Goal: Information Seeking & Learning: Learn about a topic

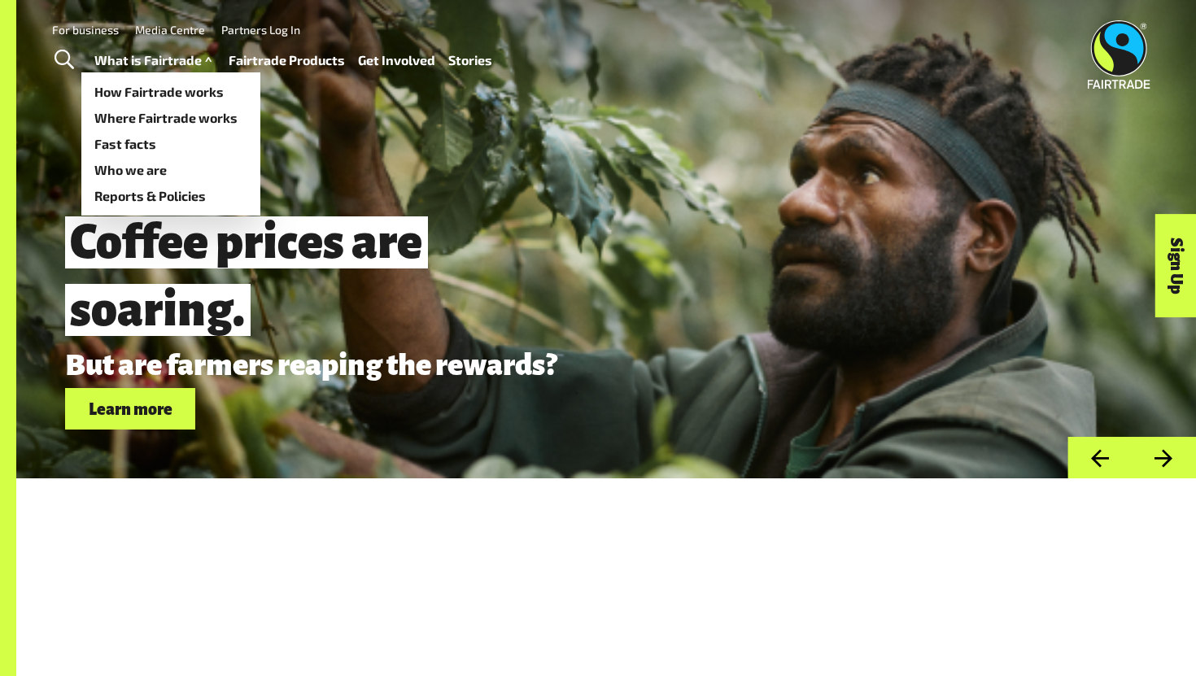
click at [146, 56] on link "What is Fairtrade" at bounding box center [154, 61] width 121 height 24
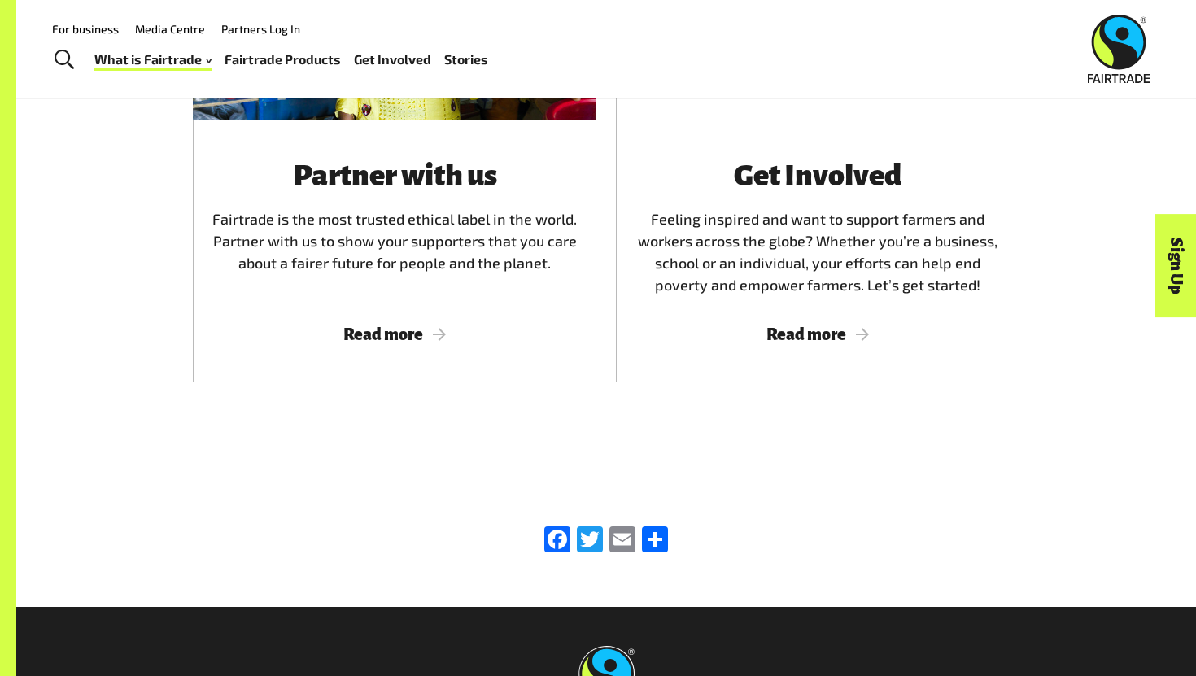
scroll to position [4312, 0]
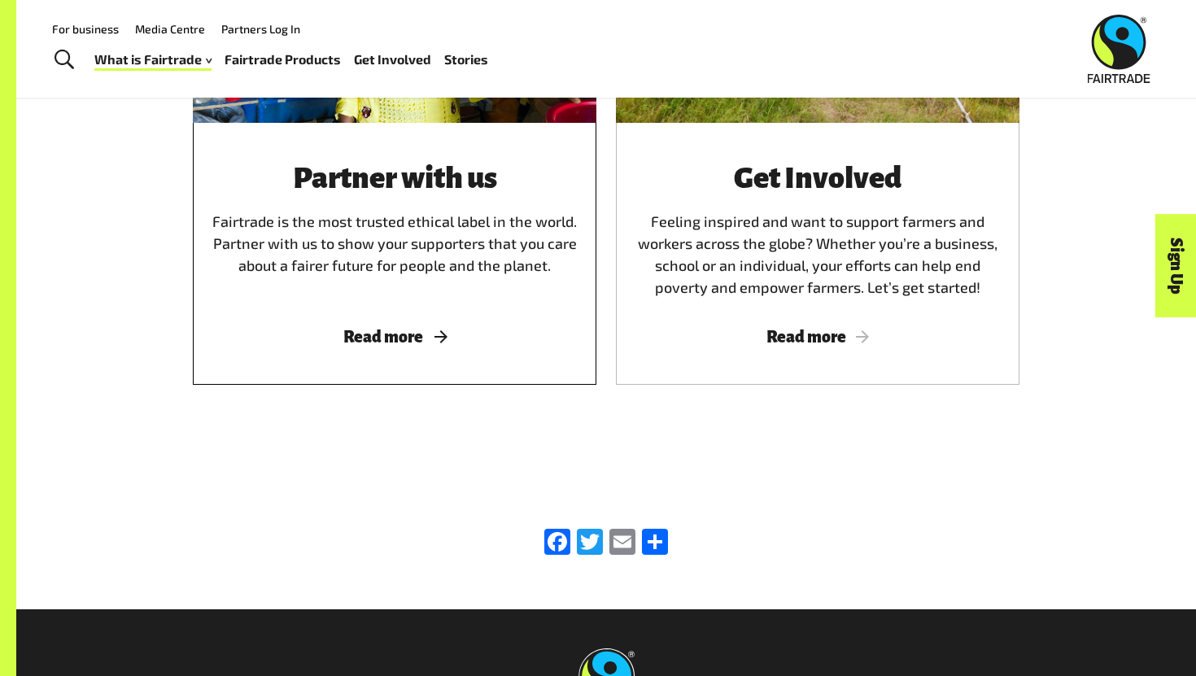
click at [439, 331] on span "Read more" at bounding box center [394, 337] width 364 height 18
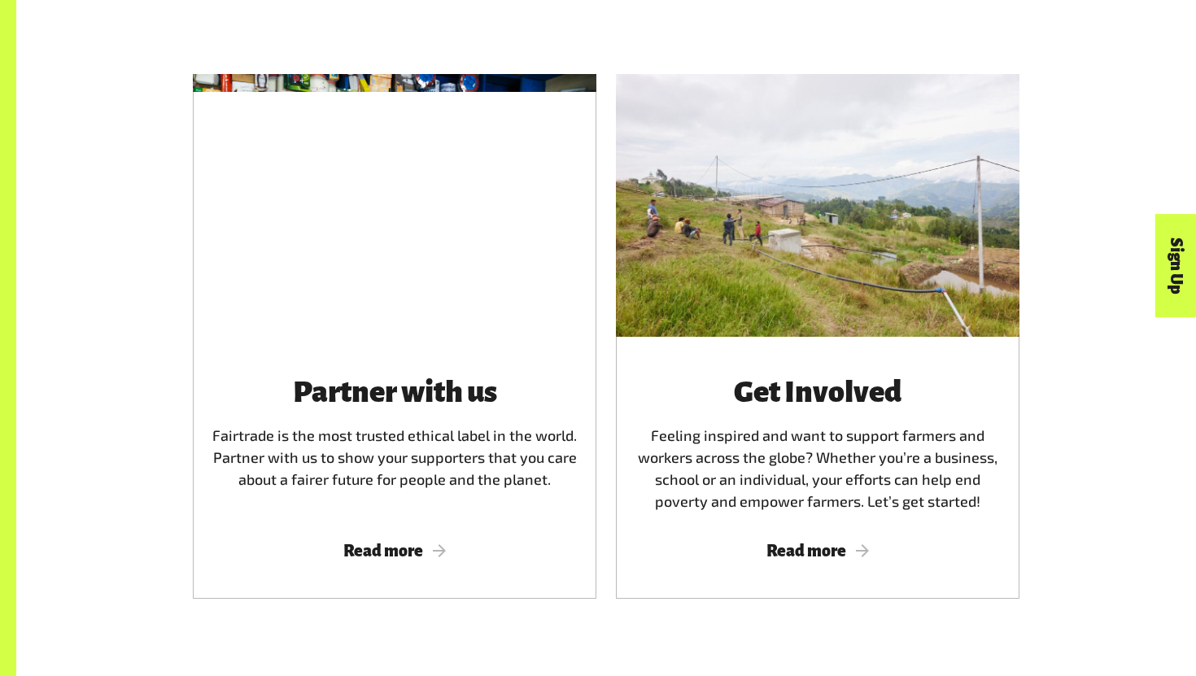
scroll to position [4196, 0]
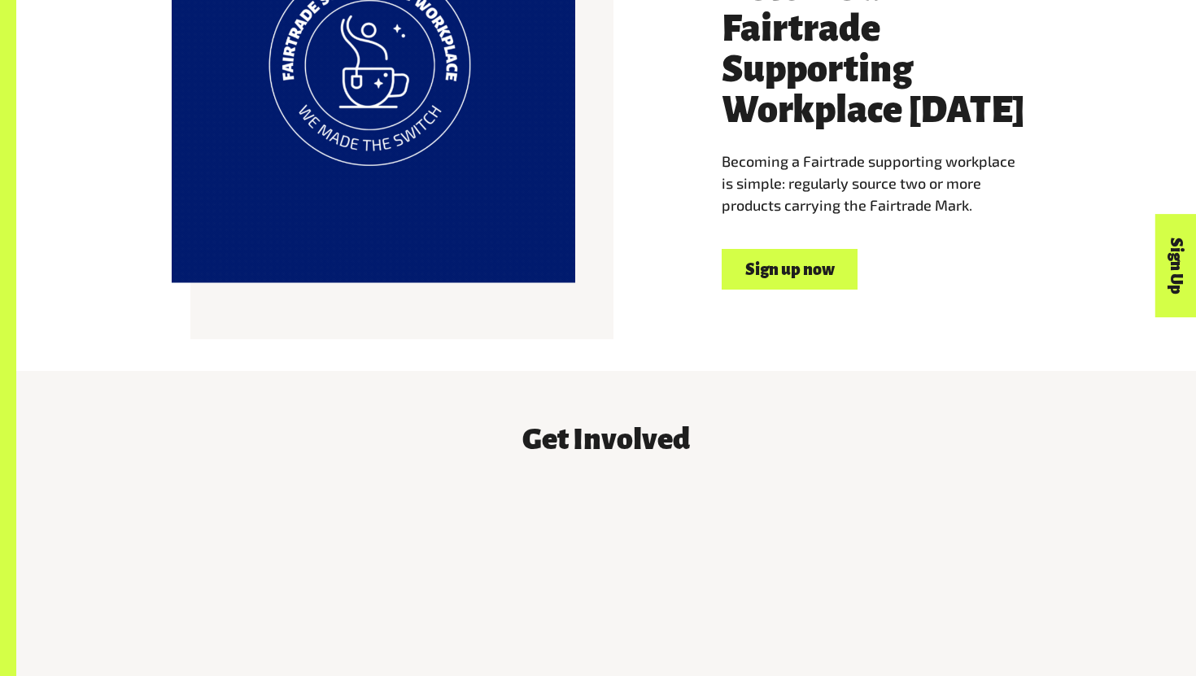
scroll to position [1175, 0]
